Goal: Task Accomplishment & Management: Manage account settings

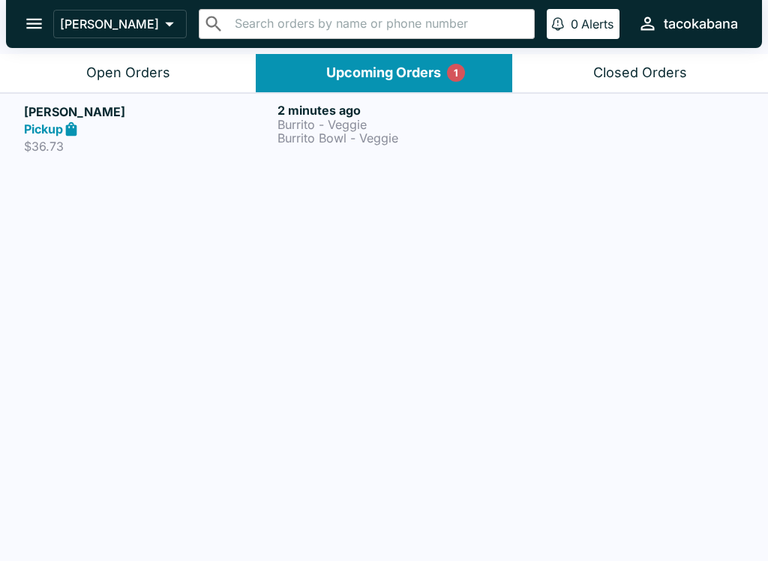
scroll to position [2, 0]
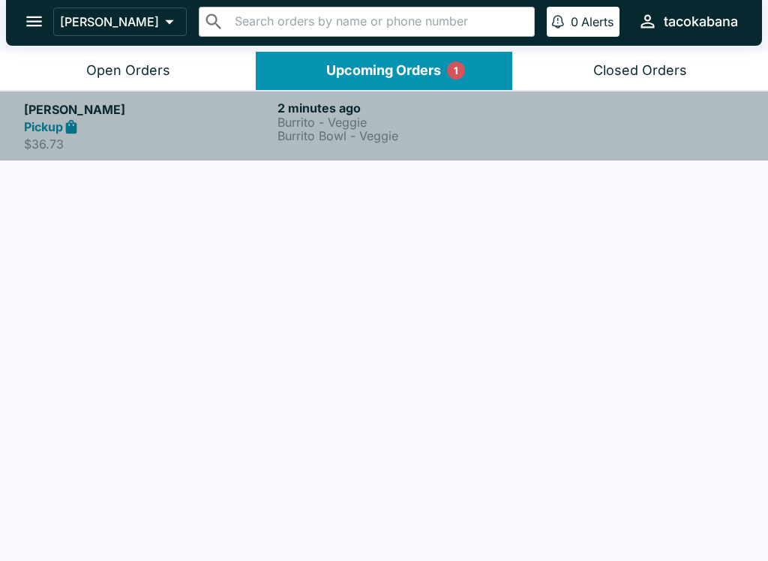
click at [386, 113] on h6 "2 minutes ago" at bounding box center [400, 107] width 247 height 15
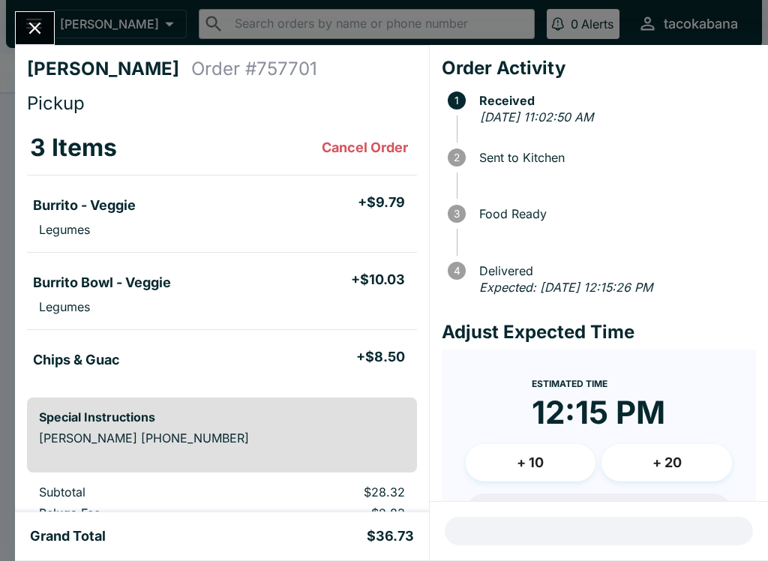
click at [541, 457] on button "+ 10" at bounding box center [531, 462] width 130 height 37
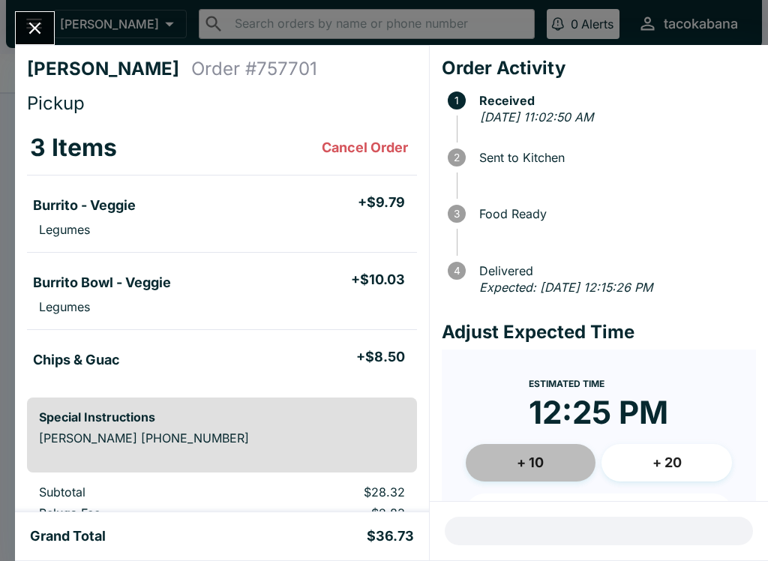
click at [553, 459] on button "+ 10" at bounding box center [531, 462] width 130 height 37
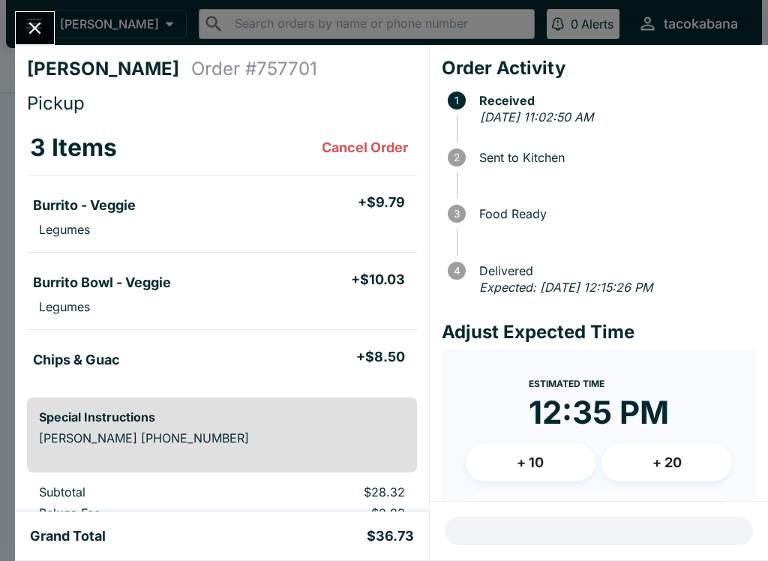
click at [545, 455] on button "+ 10" at bounding box center [531, 462] width 130 height 37
click at [548, 450] on button "+ 10" at bounding box center [531, 462] width 130 height 37
click at [668, 471] on button "+ 20" at bounding box center [666, 462] width 130 height 37
click at [558, 459] on button "+ 10" at bounding box center [531, 462] width 130 height 37
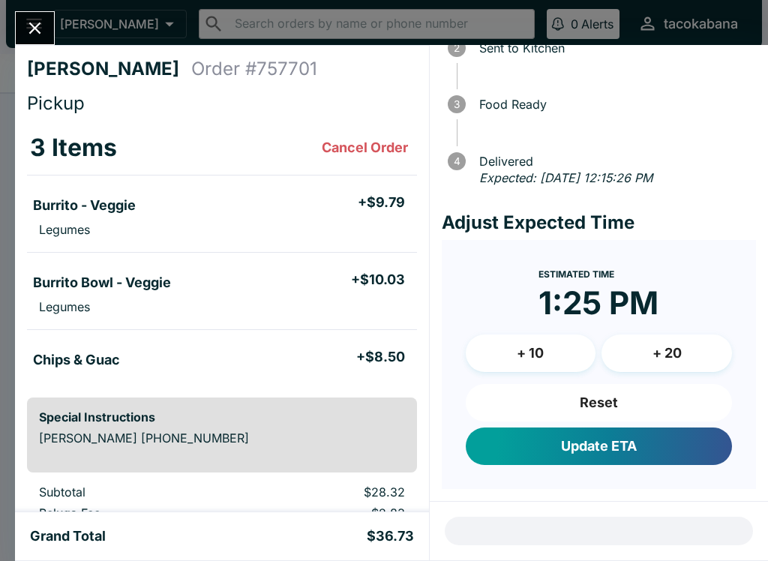
scroll to position [107, 0]
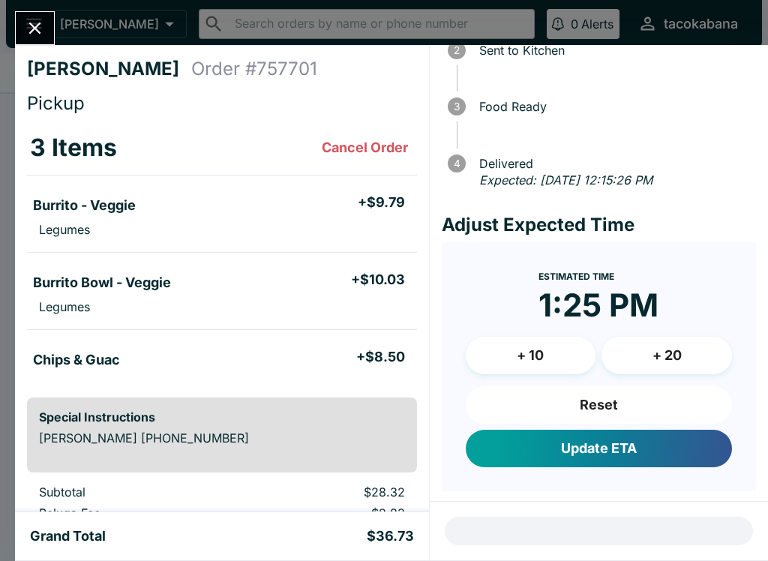
click at [597, 398] on button "Reset" at bounding box center [599, 404] width 266 height 37
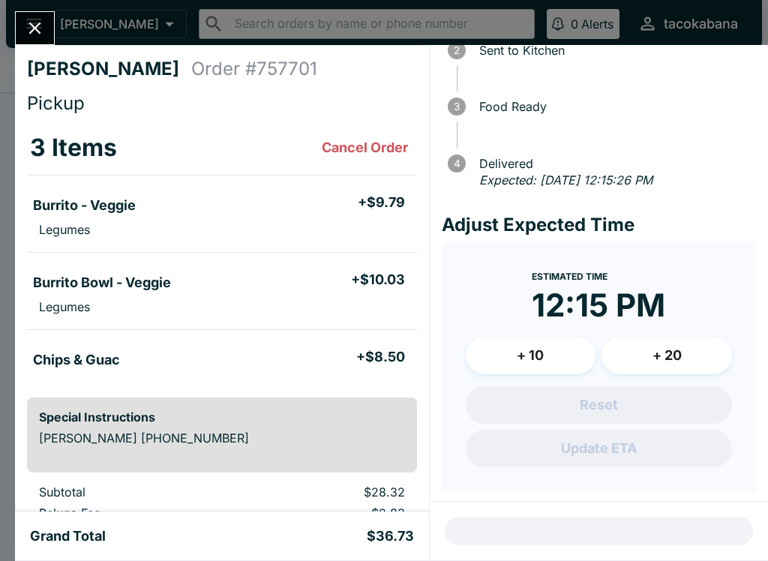
click at [568, 340] on button "+ 10" at bounding box center [531, 355] width 130 height 37
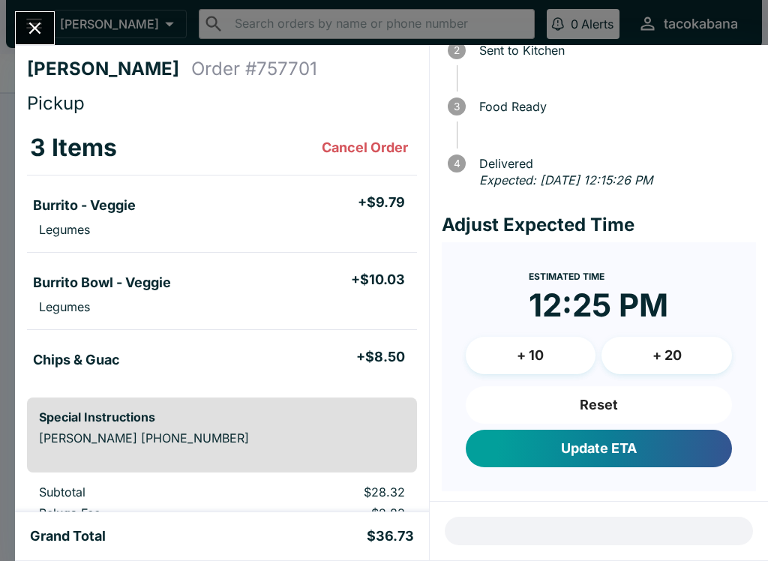
click at [639, 441] on button "Update ETA" at bounding box center [599, 448] width 266 height 37
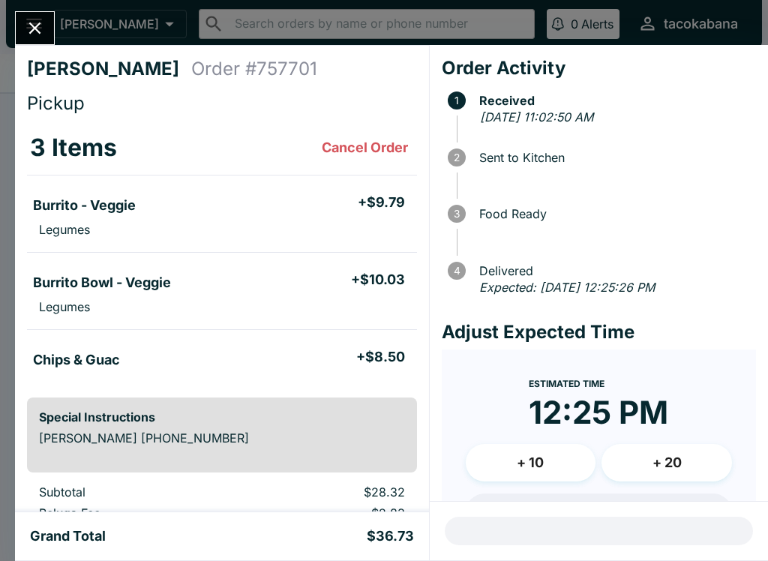
scroll to position [0, 0]
click at [46, 16] on button "Close" at bounding box center [35, 28] width 38 height 32
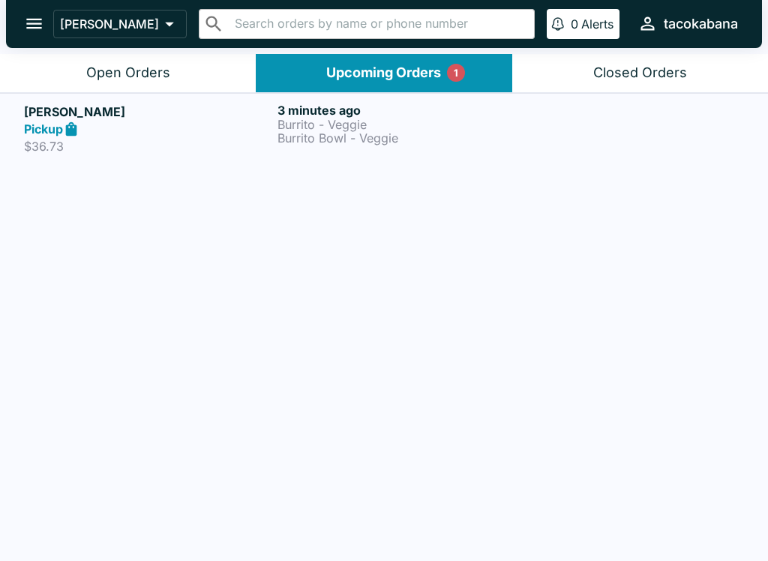
click at [414, 55] on button "Upcoming Orders 1" at bounding box center [384, 73] width 256 height 38
click at [405, 54] on button "Upcoming Orders 1" at bounding box center [384, 73] width 256 height 38
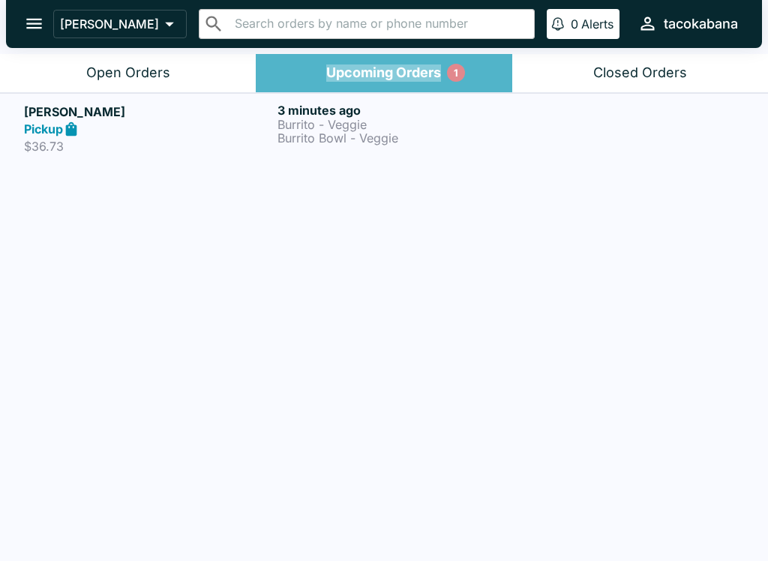
click at [400, 76] on div "Upcoming Orders 1" at bounding box center [383, 72] width 115 height 17
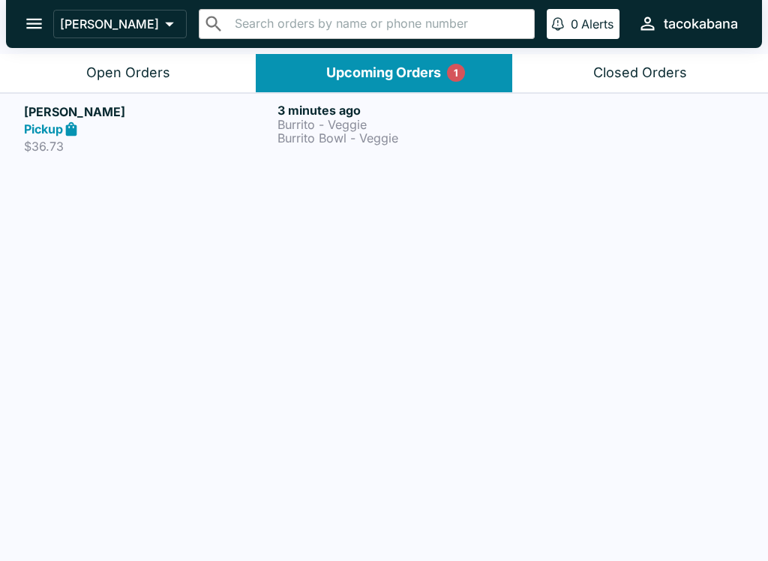
click at [366, 110] on h6 "3 minutes ago" at bounding box center [400, 110] width 247 height 15
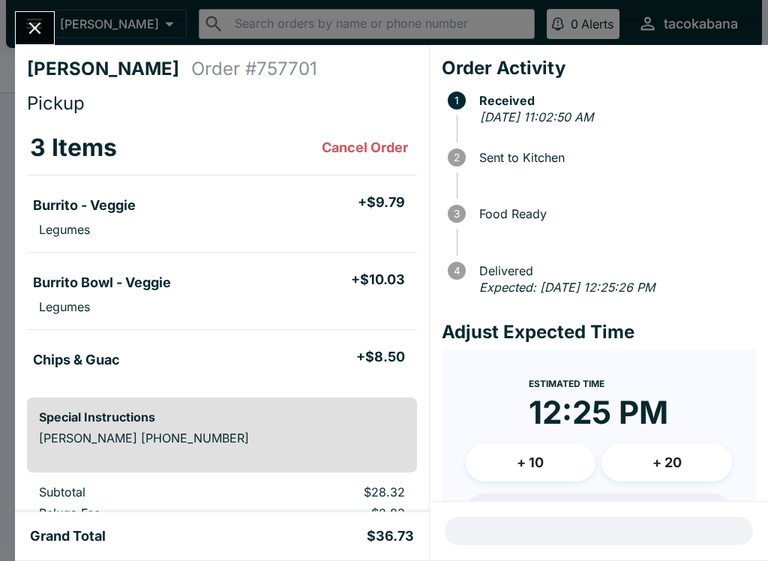
click at [368, 142] on button "Cancel Order" at bounding box center [365, 148] width 98 height 30
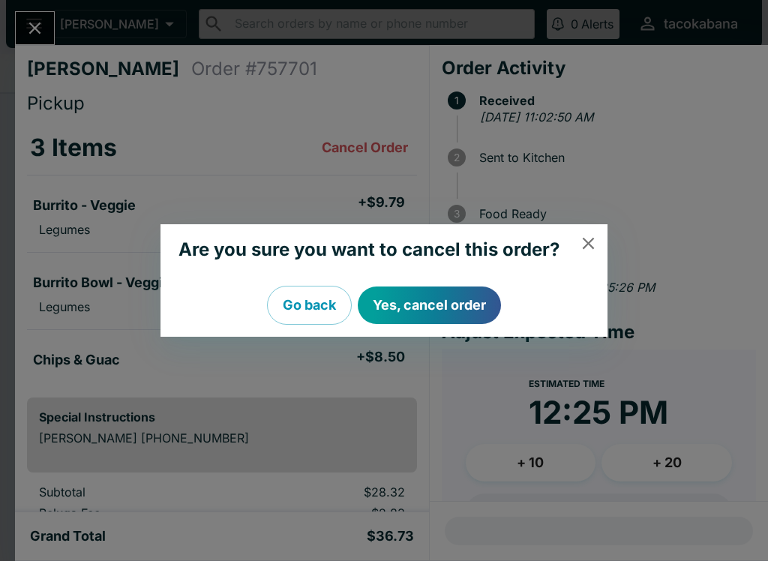
click at [586, 235] on icon "close" at bounding box center [588, 243] width 20 height 20
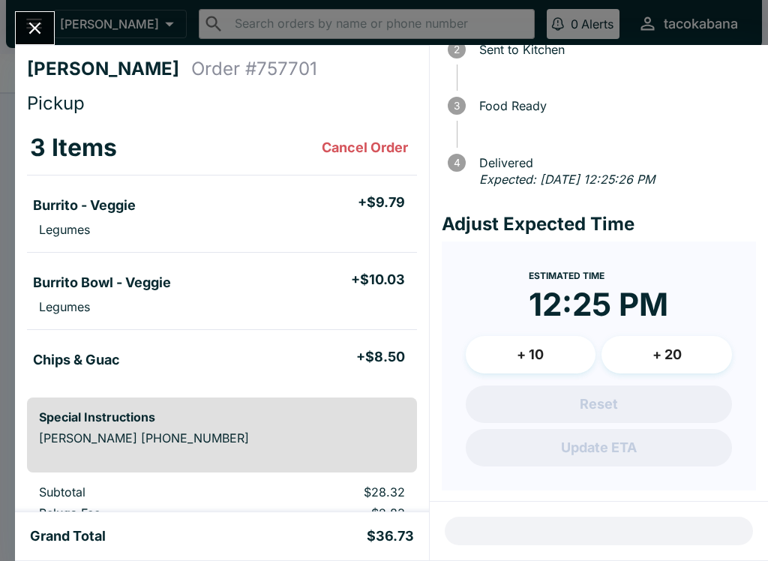
scroll to position [107, 0]
